Goal: Contribute content: Contribute content

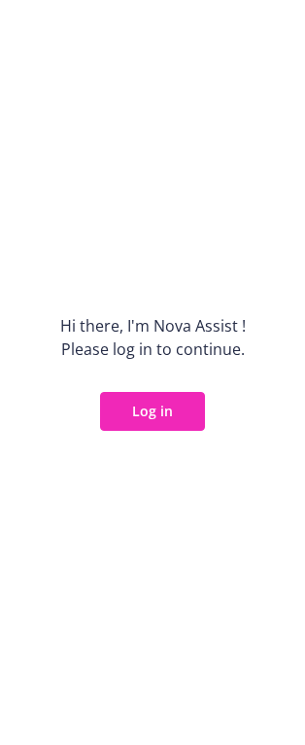
click at [140, 416] on button "Log in" at bounding box center [152, 411] width 105 height 39
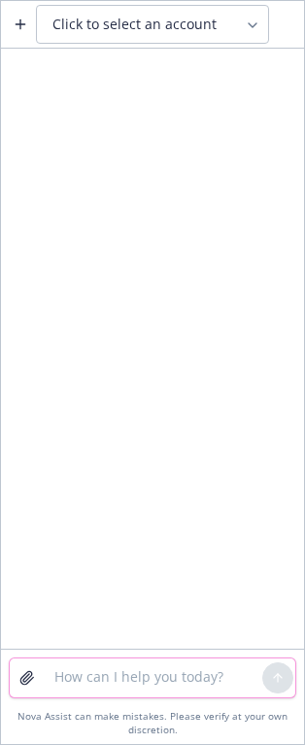
click at [125, 682] on textarea at bounding box center [153, 678] width 220 height 39
paste textarea """
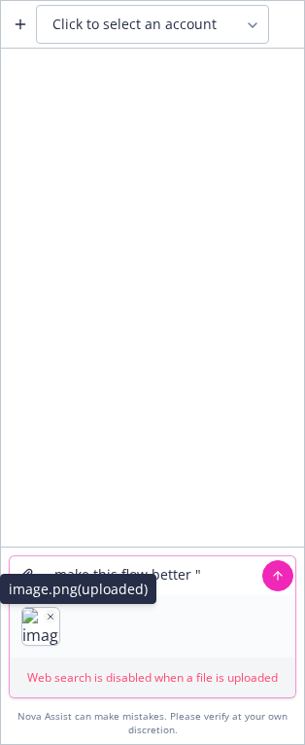
click at [54, 616] on icon "button" at bounding box center [51, 617] width 10 height 10
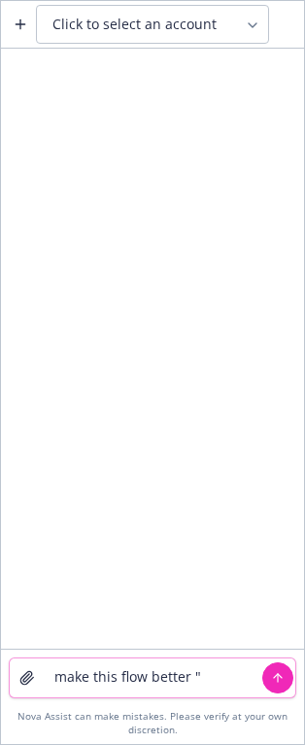
paste textarea "Caregiving can be undeniably important, yet it may be incredibly complex. The G…"
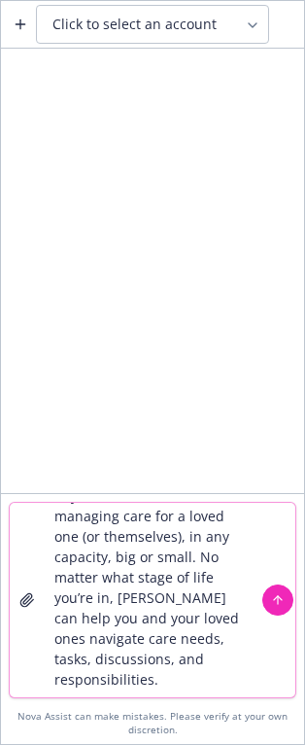
scroll to position [168, 0]
type textarea "make this flow better "Caregiving can be undeniably important, yet it may be in…"
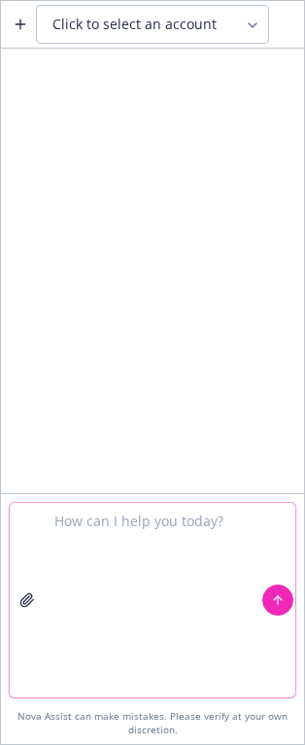
scroll to position [0, 0]
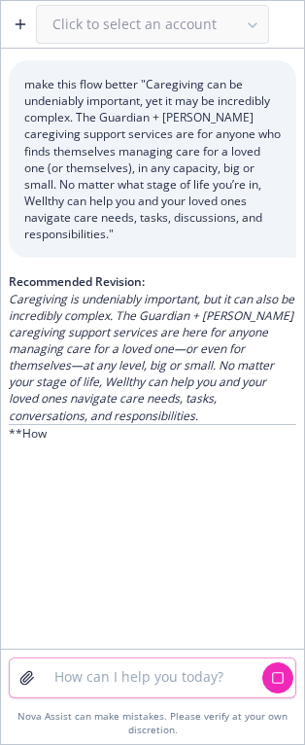
click at [96, 672] on textarea at bounding box center [153, 678] width 220 height 39
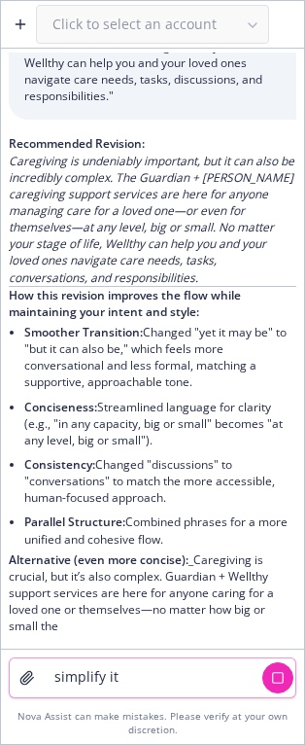
type textarea "simplify it"
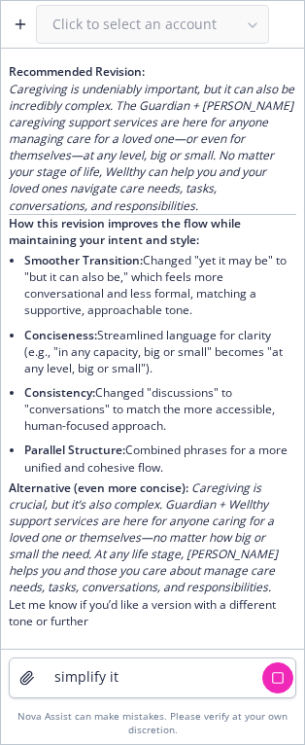
scroll to position [213, 0]
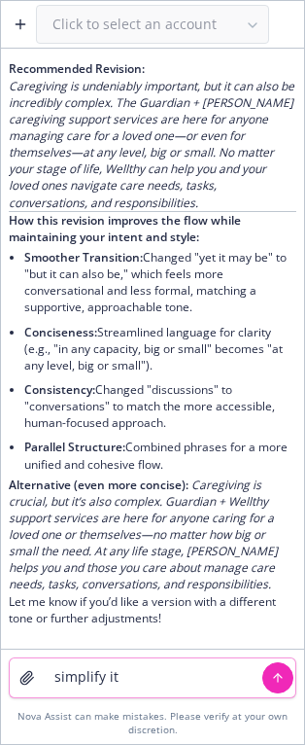
click at [285, 670] on button "submit" at bounding box center [278, 678] width 31 height 31
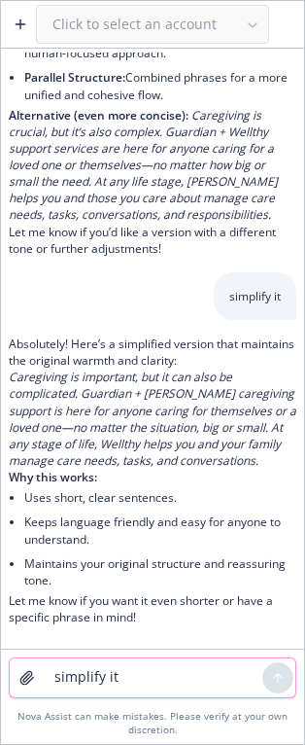
scroll to position [598, 0]
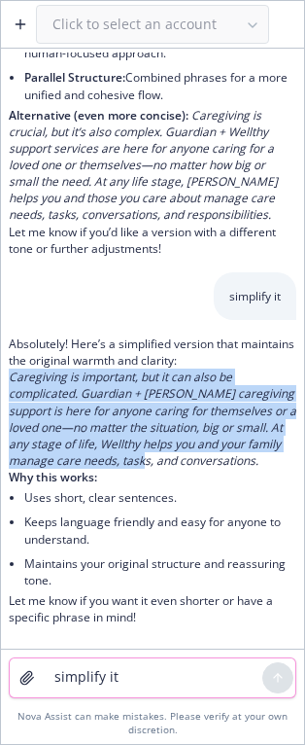
drag, startPoint x: 12, startPoint y: 364, endPoint x: 252, endPoint y: 441, distance: 252.3
click at [252, 441] on p "Caregiving is important, but it can also be complicated. Guardian + [PERSON_NAM…" at bounding box center [153, 419] width 288 height 100
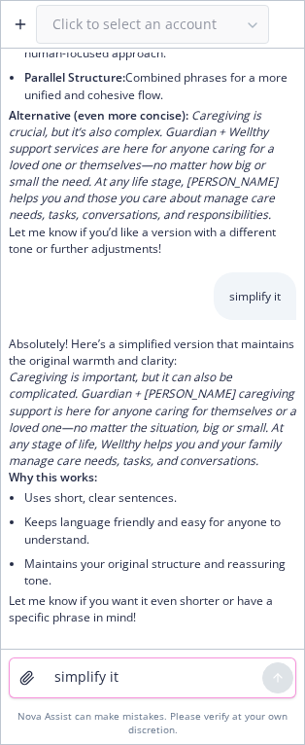
click at [98, 457] on p "Caregiving is important, but it can also be complicated. Guardian + [PERSON_NAM…" at bounding box center [153, 419] width 288 height 100
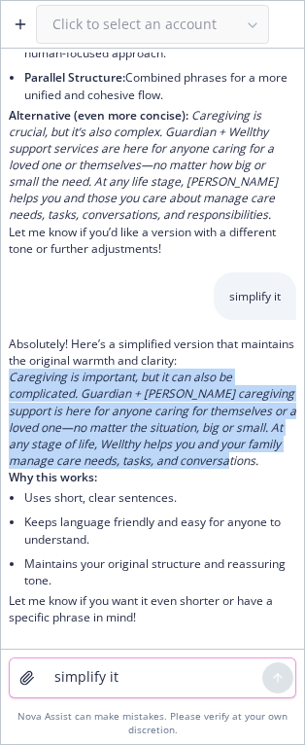
drag, startPoint x: 100, startPoint y: 462, endPoint x: 12, endPoint y: 369, distance: 128.7
click at [12, 369] on p "Caregiving is important, but it can also be complicated. Guardian + [PERSON_NAM…" at bounding box center [153, 419] width 288 height 100
copy em "Caregiving is important, but it can also be complicated. Guardian + [PERSON_NAM…"
click at [54, 670] on textarea "simplify it" at bounding box center [153, 678] width 220 height 39
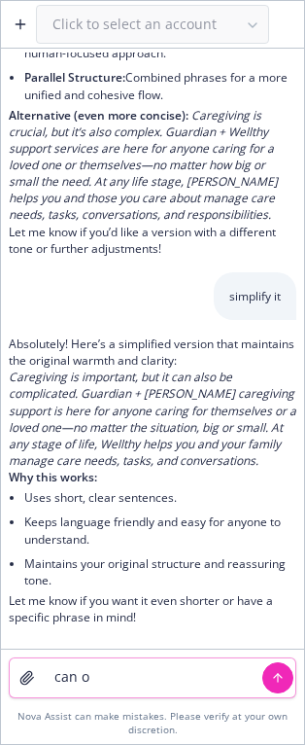
click at [124, 675] on textarea "can o" at bounding box center [153, 678] width 220 height 39
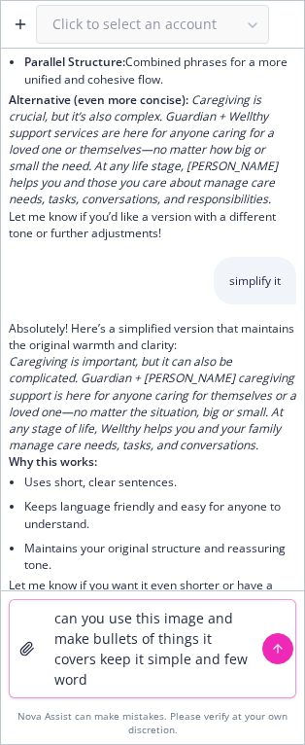
type textarea "can you use this image and make bullets of things it covers keep it simple and …"
paste textarea
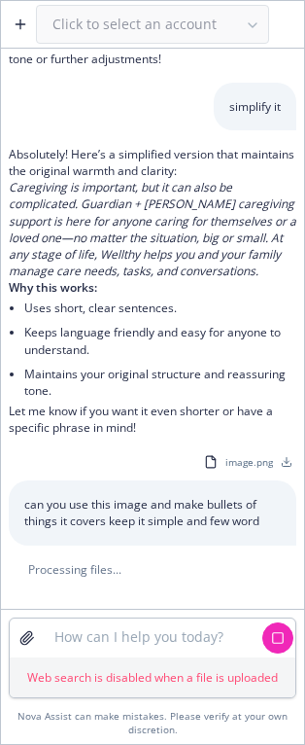
scroll to position [789, 0]
click at [112, 647] on textarea at bounding box center [153, 638] width 220 height 39
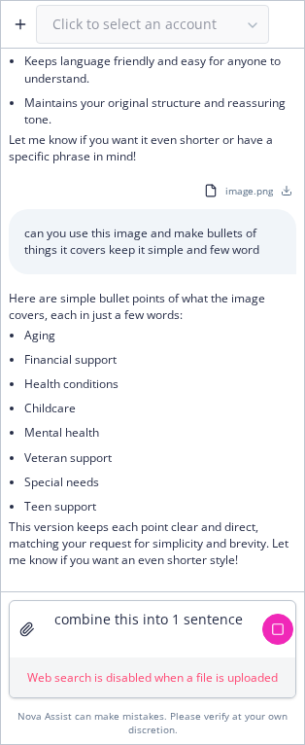
scroll to position [1060, 0]
click at [184, 657] on textarea "combine this into 1 sentence" at bounding box center [153, 629] width 220 height 56
click at [131, 644] on textarea "combine this into 1 sentence" at bounding box center [153, 629] width 220 height 56
paste textarea "Once you create your account, you can share more about your caregiving situatio…"
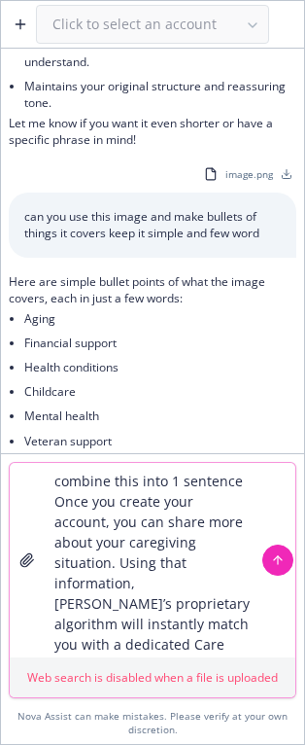
scroll to position [38, 0]
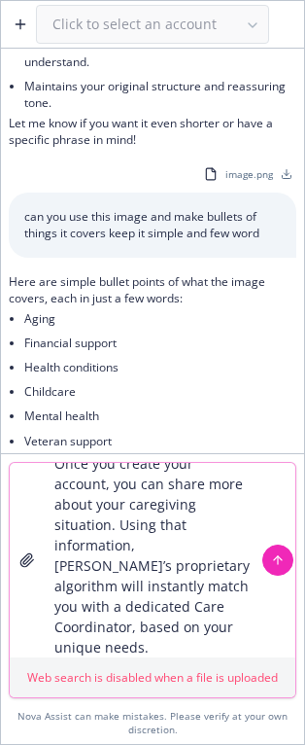
type textarea "combine this into 1 sentence Once you create your account, you can share more a…"
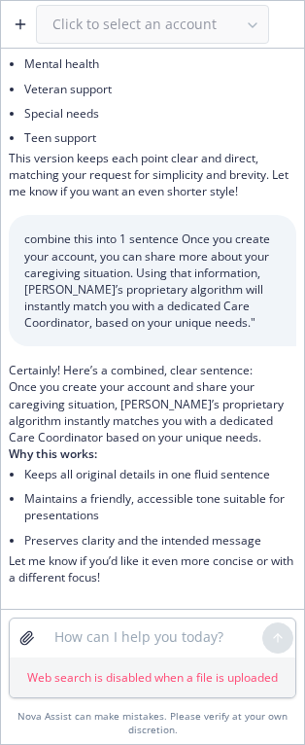
scroll to position [1446, 0]
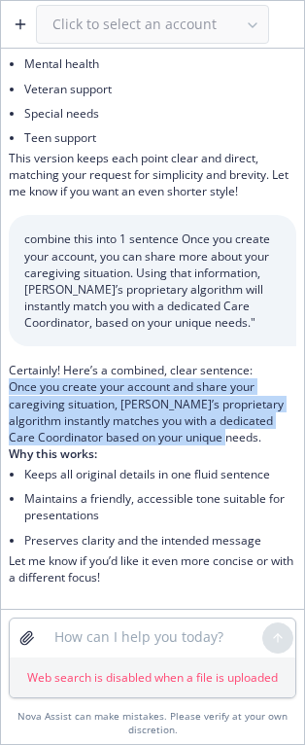
drag, startPoint x: 13, startPoint y: 386, endPoint x: 283, endPoint y: 433, distance: 274.5
copy p "Once you create your account and share your caregiving situation, [PERSON_NAME]…"
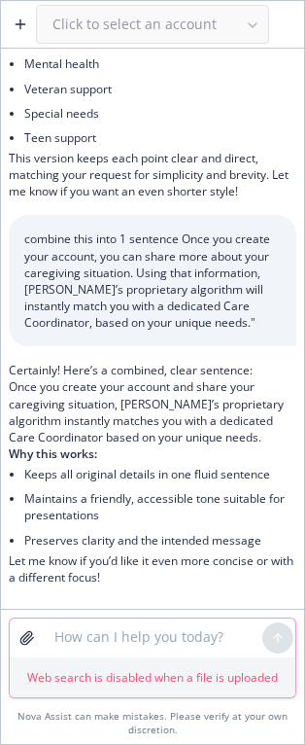
click at [132, 646] on textarea at bounding box center [153, 638] width 220 height 39
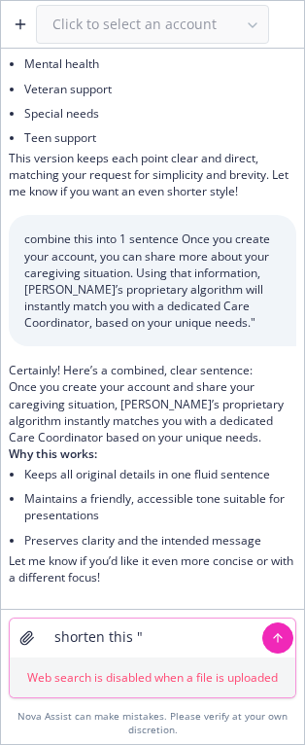
paste textarea
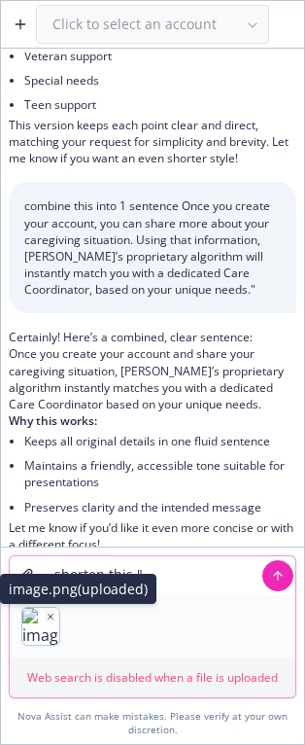
click at [48, 610] on button "button" at bounding box center [51, 617] width 14 height 14
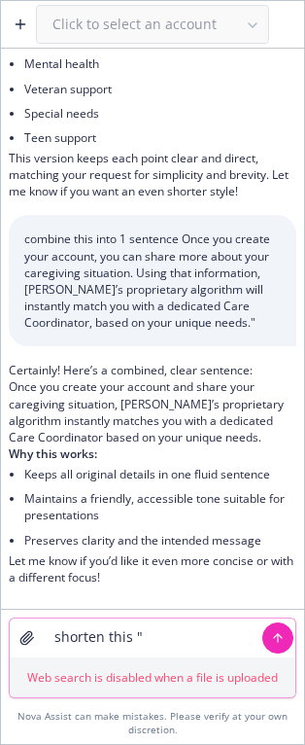
paste textarea "Care coordination: Dedicated, hands-on support from specialists who get to know…"
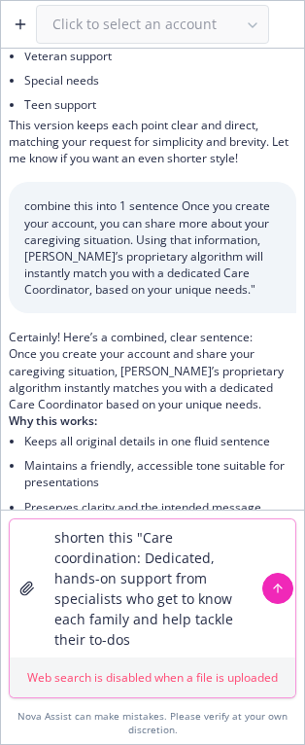
type textarea "shorten this "Care coordination: Dedicated, hands-on support from specialists w…"
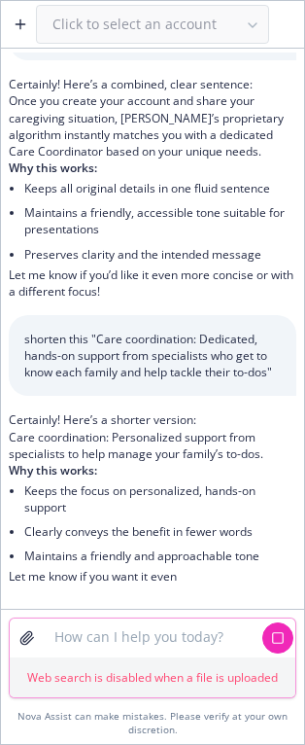
scroll to position [1748, 0]
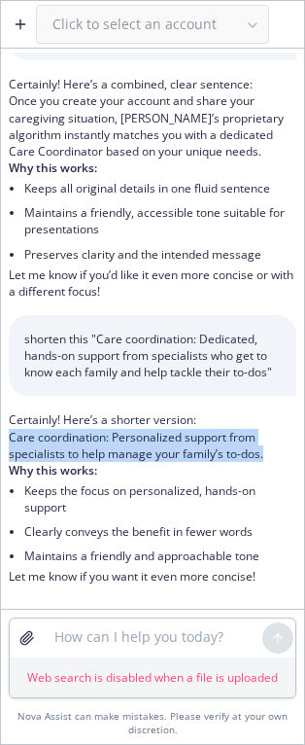
drag, startPoint x: 12, startPoint y: 439, endPoint x: 273, endPoint y: 450, distance: 262.0
click at [273, 450] on p "Care coordination: Personalized support from specialists to help manage your fa…" at bounding box center [153, 445] width 288 height 33
copy p "Care coordination: Personalized support from specialists to help manage your fa…"
